Goal: Information Seeking & Learning: Check status

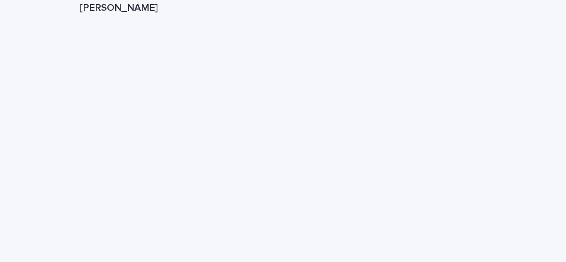
scroll to position [61, 0]
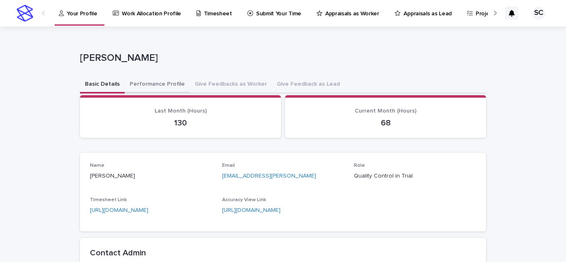
click at [160, 85] on button "Performance Profile" at bounding box center [157, 84] width 65 height 17
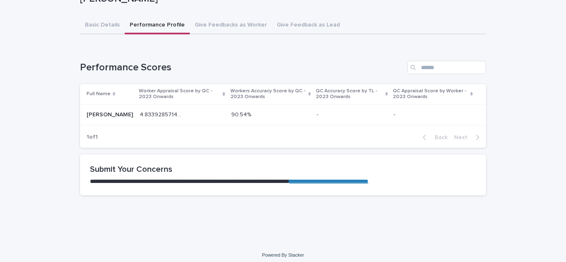
scroll to position [64, 0]
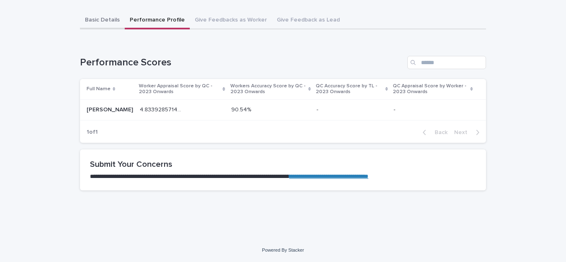
click at [89, 19] on div "**********" at bounding box center [283, 104] width 406 height 185
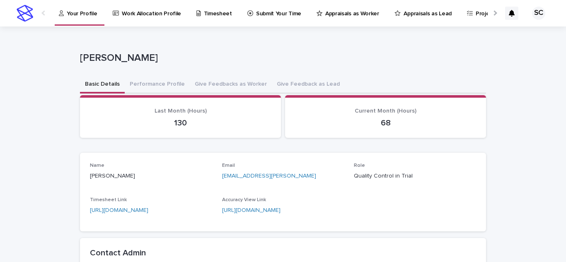
click at [338, 12] on p "Appraisals as Worker" at bounding box center [352, 8] width 54 height 17
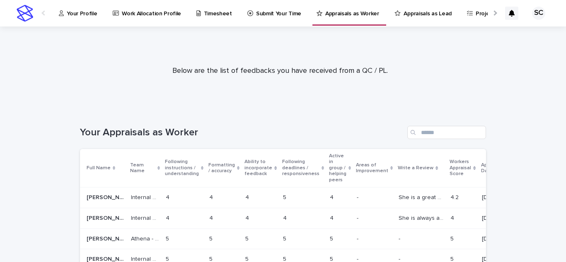
click at [447, 200] on td "4.2 4.2" at bounding box center [462, 197] width 31 height 21
click at [492, 11] on div at bounding box center [494, 12] width 5 height 5
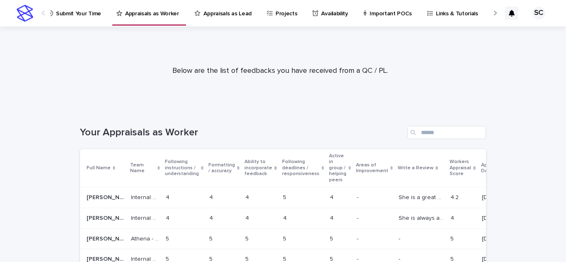
scroll to position [0, 215]
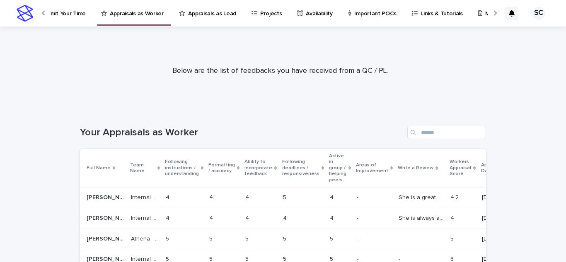
click at [492, 13] on div at bounding box center [494, 12] width 5 height 5
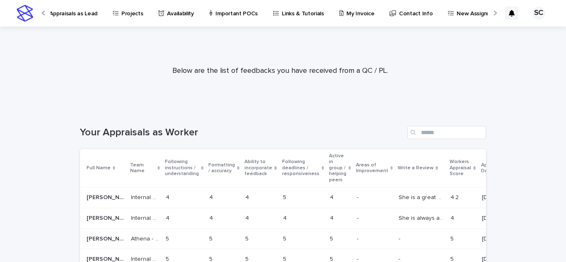
scroll to position [0, 357]
click at [43, 9] on div at bounding box center [43, 13] width 13 height 26
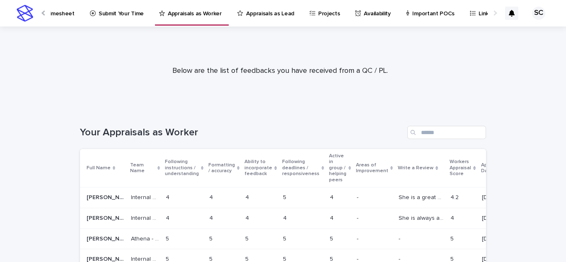
scroll to position [0, 142]
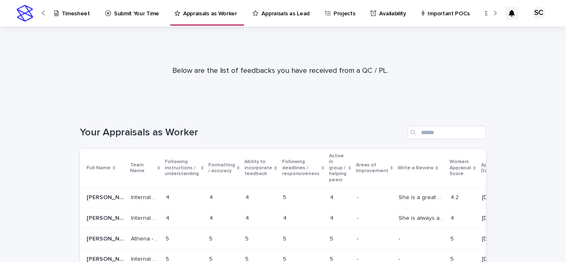
click at [46, 11] on div at bounding box center [43, 13] width 13 height 26
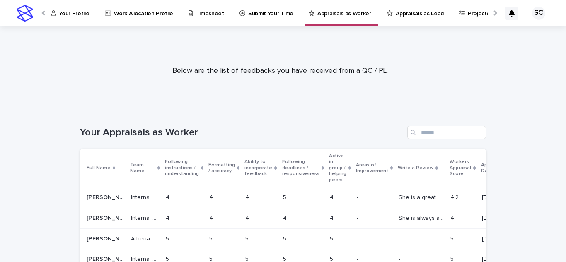
scroll to position [0, 0]
click at [80, 14] on p "Your Profile" at bounding box center [82, 8] width 30 height 17
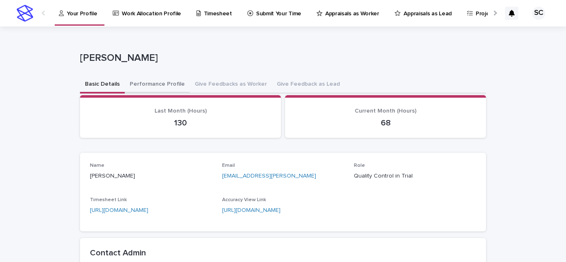
click at [148, 82] on button "Performance Profile" at bounding box center [157, 84] width 65 height 17
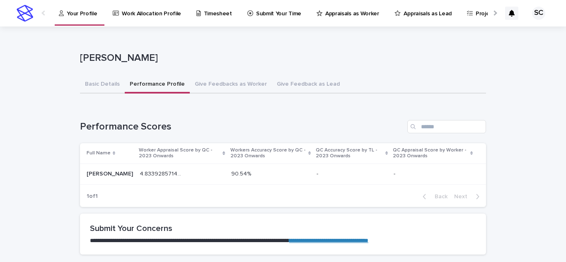
click at [171, 177] on div "4.833928571428571 4.833928571428571" at bounding box center [182, 174] width 85 height 14
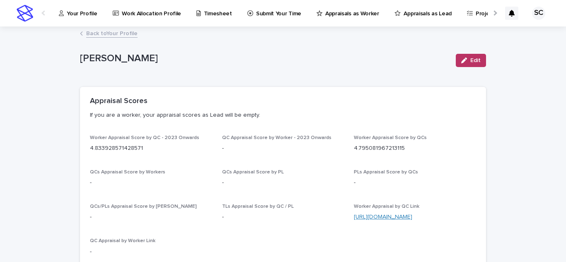
click at [395, 217] on link "[URL][DOMAIN_NAME]" at bounding box center [383, 217] width 58 height 6
